Goal: Book appointment/travel/reservation

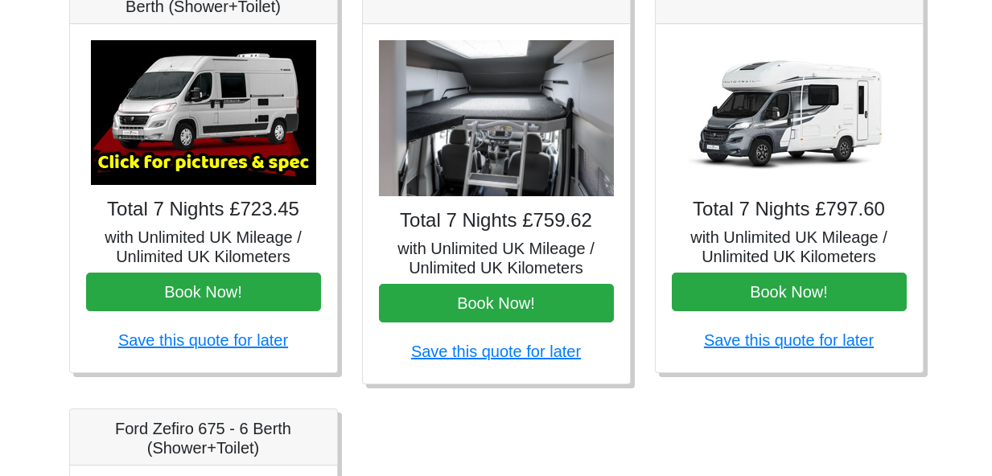
scroll to position [718, 0]
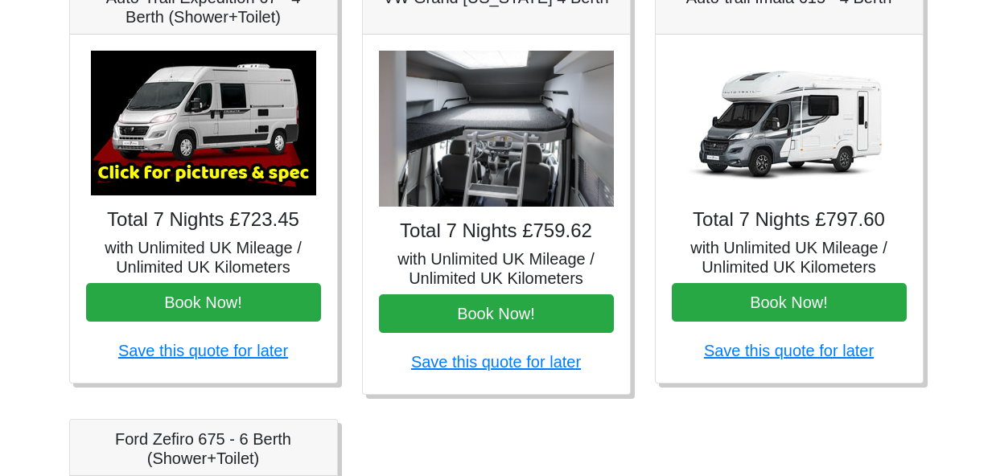
click at [802, 126] on img at bounding box center [789, 123] width 225 height 145
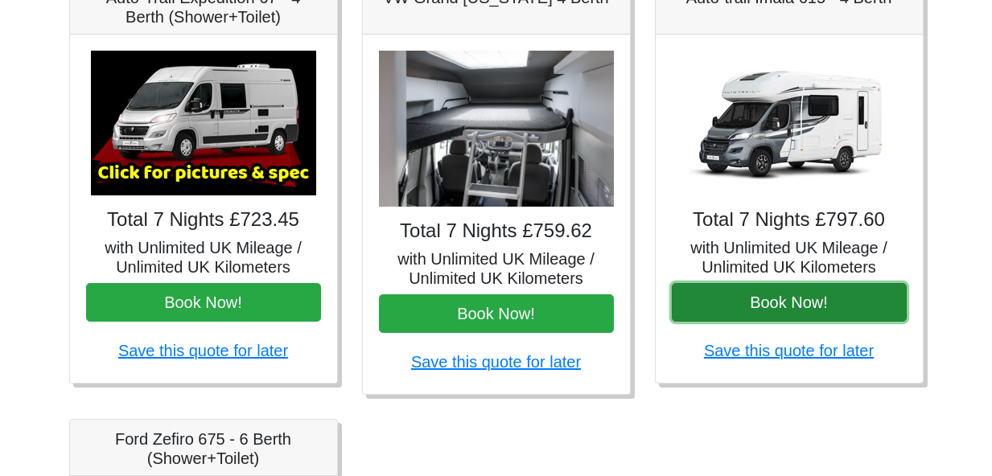
click at [777, 302] on button "Book Now!" at bounding box center [789, 302] width 235 height 39
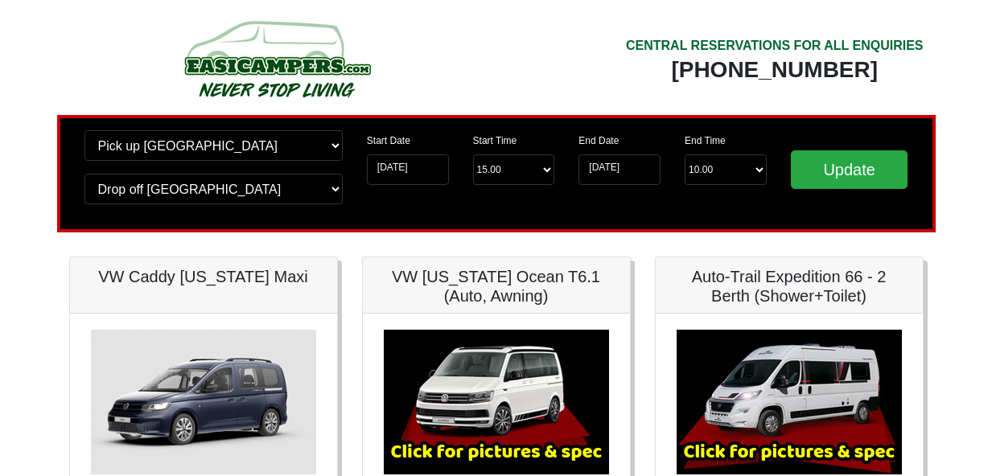
scroll to position [0, 0]
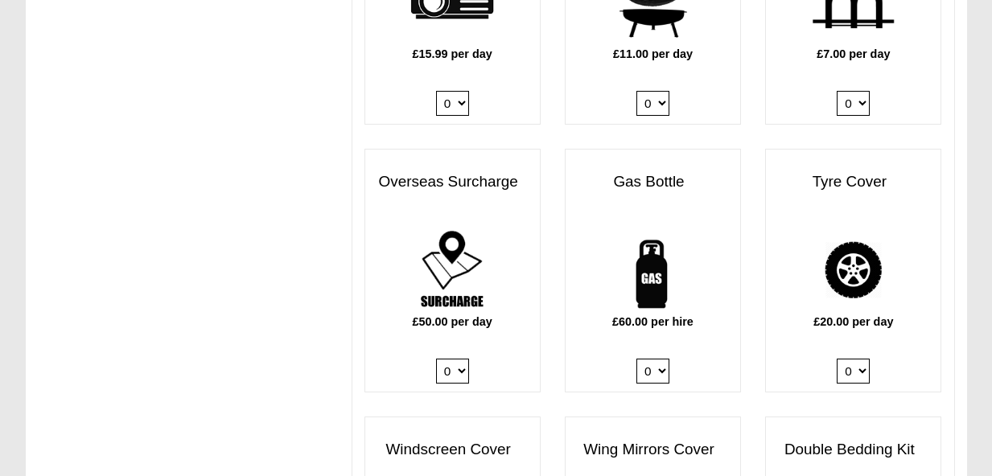
scroll to position [1025, 0]
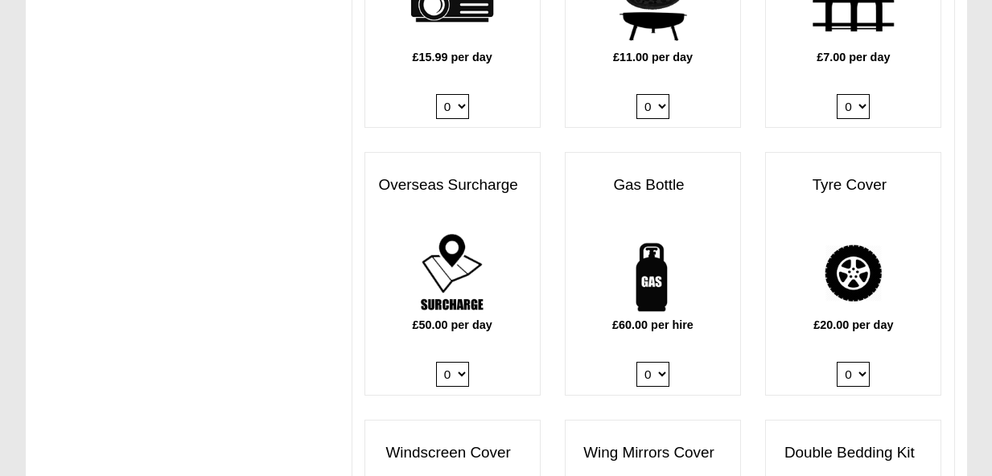
click at [847, 169] on h3 "Tyre Cover" at bounding box center [853, 185] width 175 height 33
click at [842, 204] on div "Tyre Cover" at bounding box center [853, 199] width 175 height 60
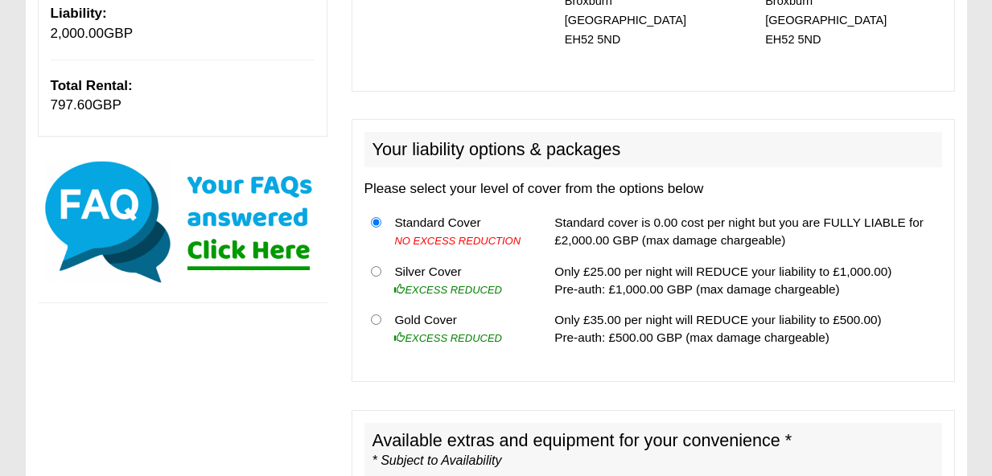
scroll to position [442, 0]
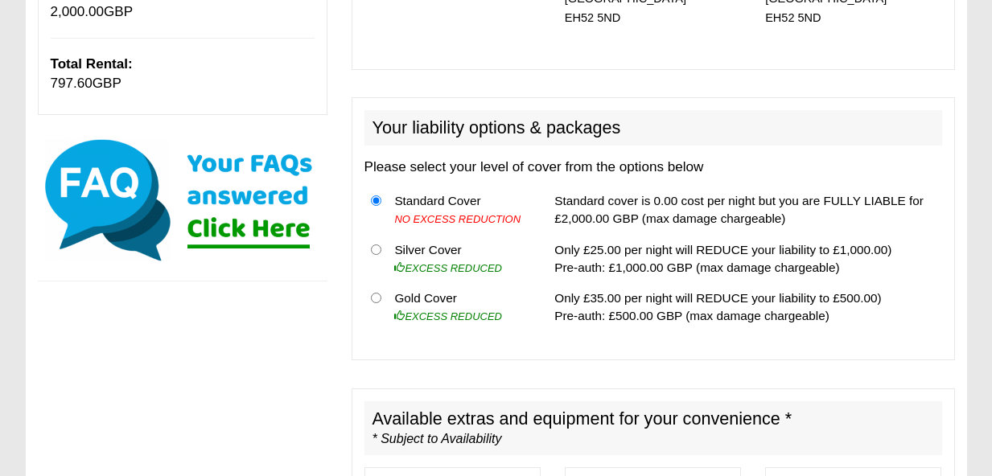
click at [569, 334] on div "Your liability options & packages Please select your level of cover from the op…" at bounding box center [653, 228] width 603 height 263
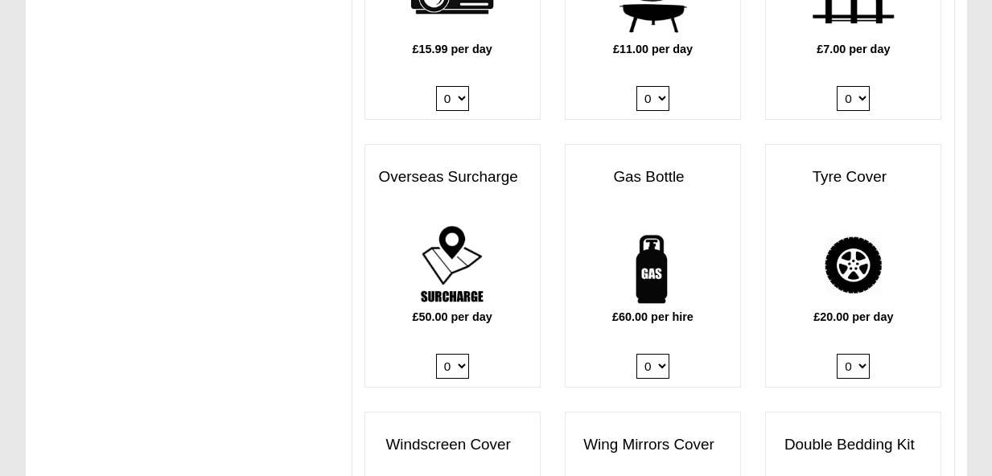
scroll to position [1035, 0]
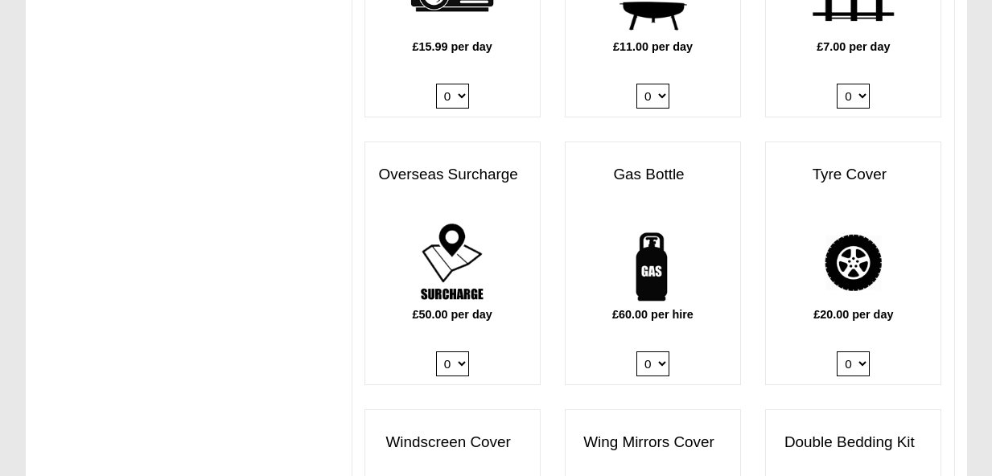
click at [866, 315] on div "£20.00 per day 0 1" at bounding box center [853, 302] width 175 height 166
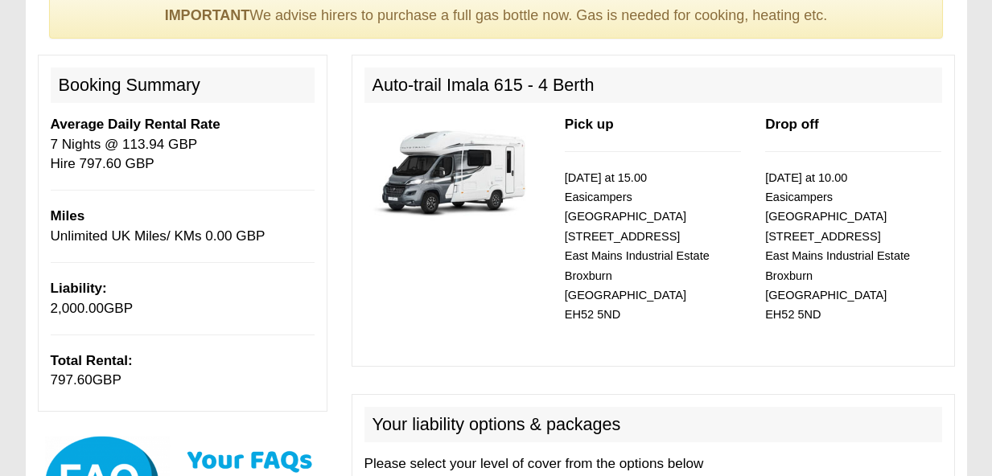
scroll to position [0, 0]
